Goal: Task Accomplishment & Management: Manage account settings

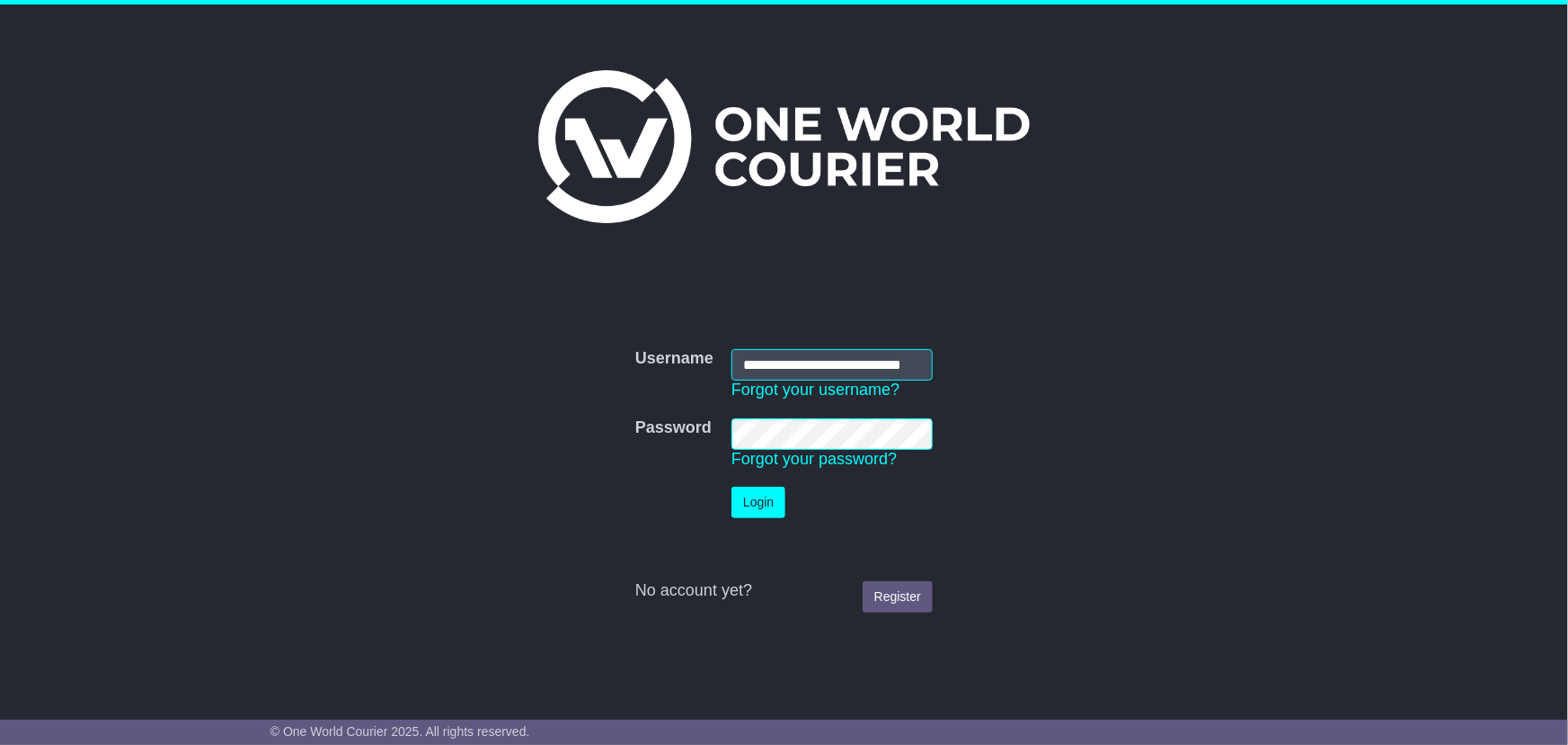
click at [800, 348] on td "**********" at bounding box center [832, 373] width 220 height 69
click at [798, 356] on input "**********" at bounding box center [832, 365] width 202 height 32
type input "**********"
click at [763, 499] on button "Login" at bounding box center [759, 502] width 54 height 32
